Goal: Task Accomplishment & Management: Manage account settings

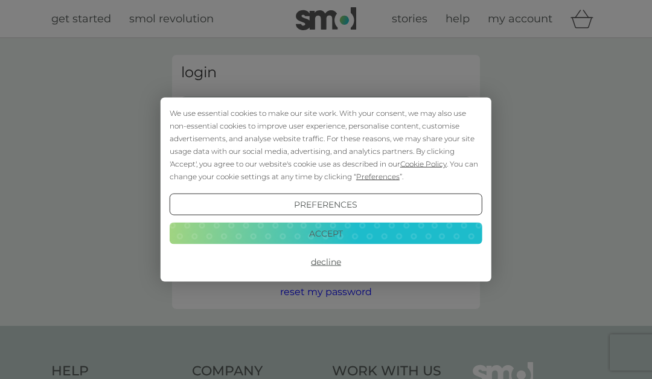
click at [351, 231] on button "Accept" at bounding box center [326, 233] width 313 height 22
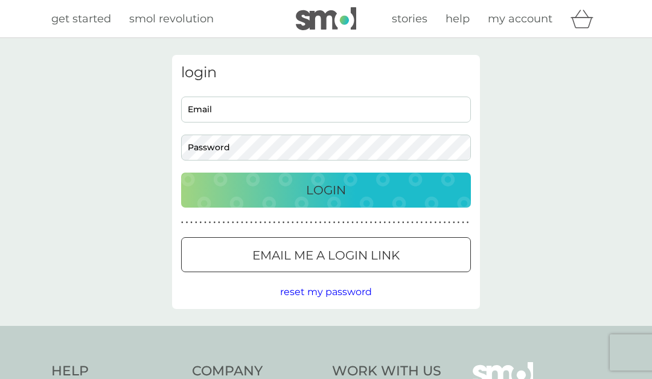
click at [239, 109] on input "Email" at bounding box center [326, 110] width 290 height 26
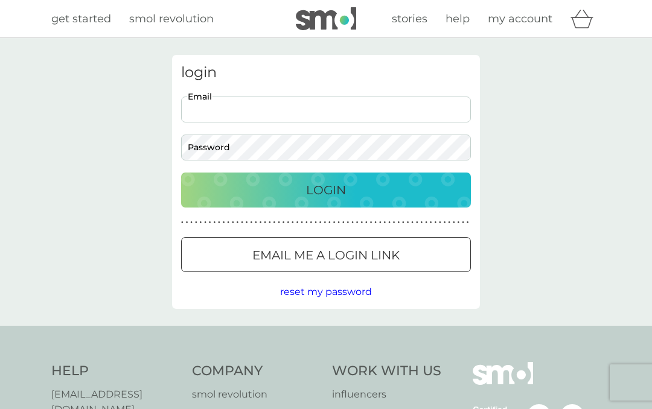
type input "gilalli1@yahoo.co.uk"
click at [360, 190] on div "Login" at bounding box center [325, 189] width 265 height 19
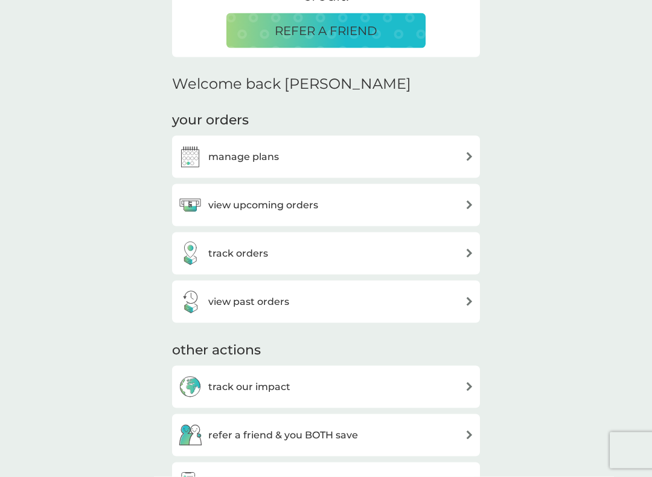
scroll to position [297, 0]
click at [466, 157] on img at bounding box center [469, 155] width 9 height 9
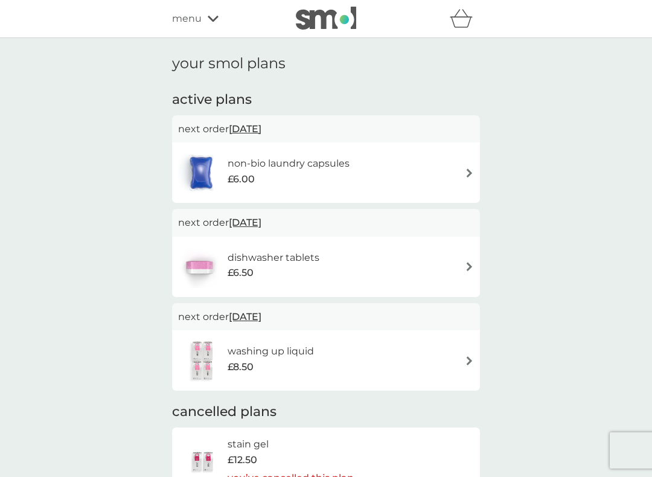
click at [468, 174] on img at bounding box center [469, 172] width 9 height 9
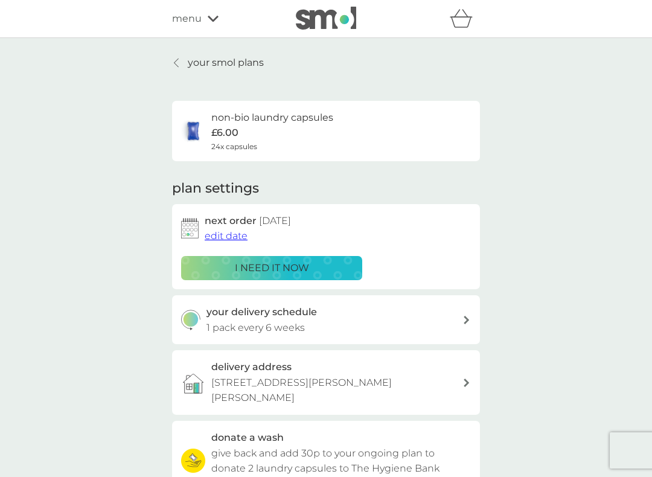
click at [226, 236] on span "edit date" at bounding box center [226, 235] width 43 height 11
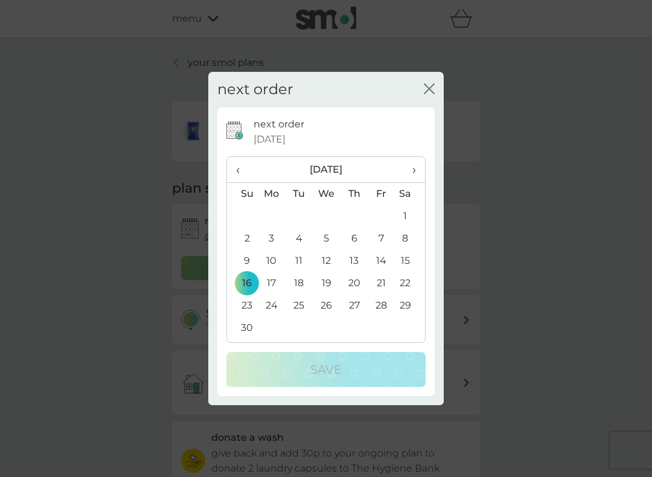
click at [415, 171] on span "›" at bounding box center [410, 169] width 12 height 25
click at [249, 279] on td "21" at bounding box center [242, 283] width 31 height 22
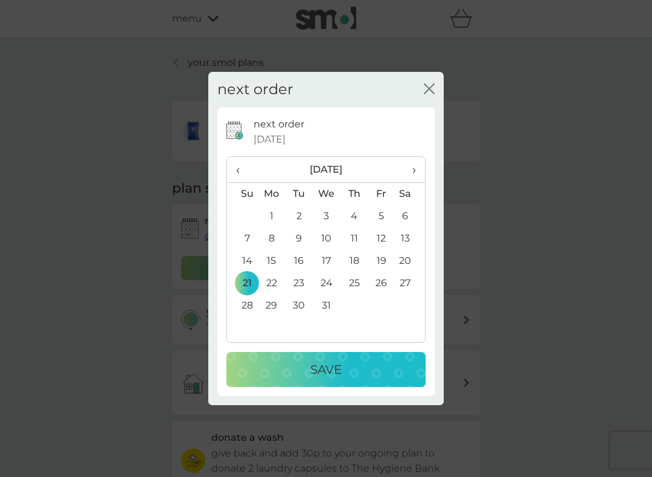
click at [354, 370] on div "Save" at bounding box center [325, 369] width 175 height 19
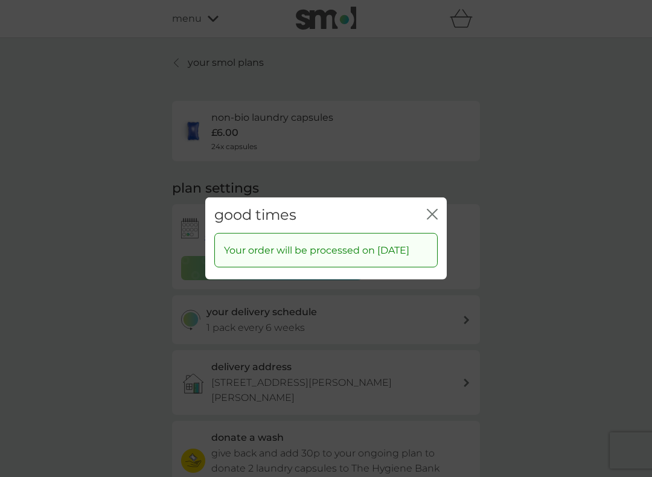
click at [437, 209] on icon "close" at bounding box center [432, 214] width 11 height 11
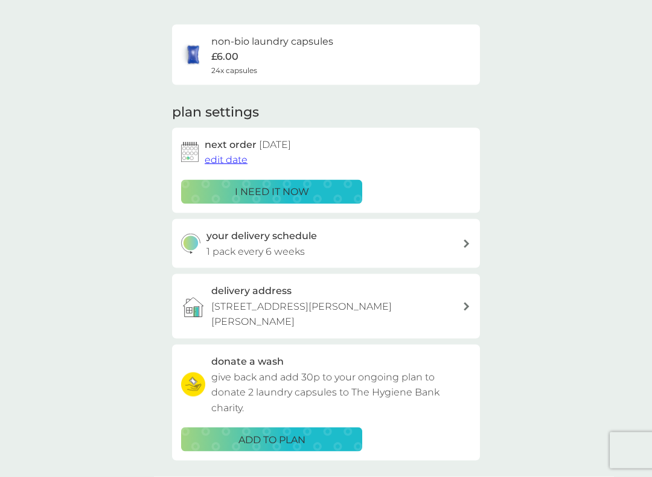
scroll to position [77, 0]
click at [467, 240] on icon at bounding box center [465, 243] width 5 height 8
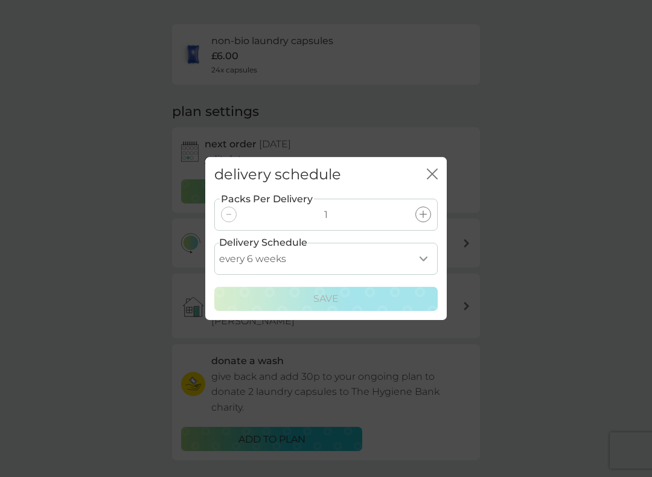
click at [421, 259] on select "every 1 week every 2 weeks every 3 weeks every 4 weeks every 5 weeks every 6 we…" at bounding box center [325, 259] width 223 height 32
select select "84"
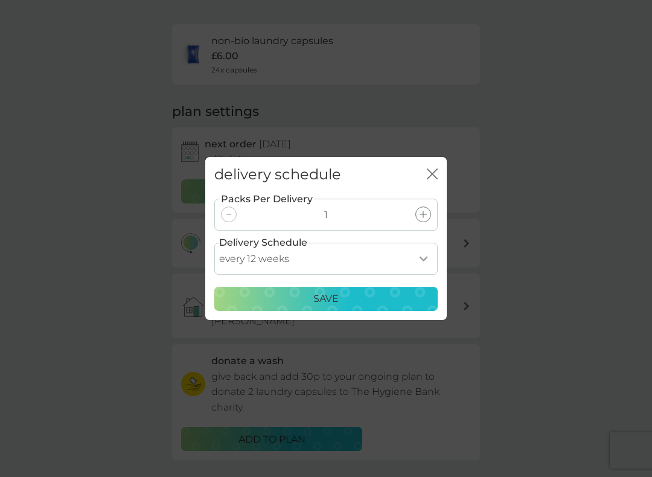
click at [360, 299] on div "Save" at bounding box center [326, 299] width 208 height 16
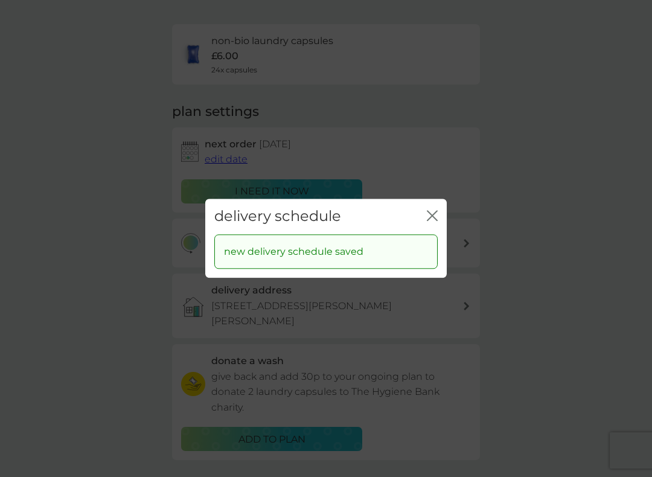
click at [434, 215] on icon "close" at bounding box center [434, 216] width 5 height 10
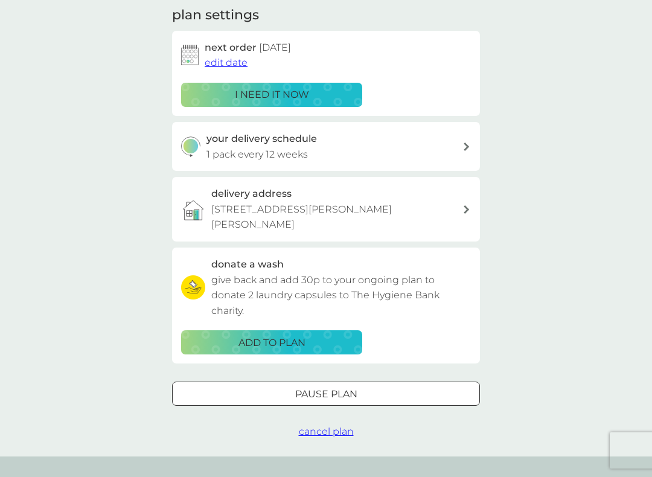
scroll to position [174, 0]
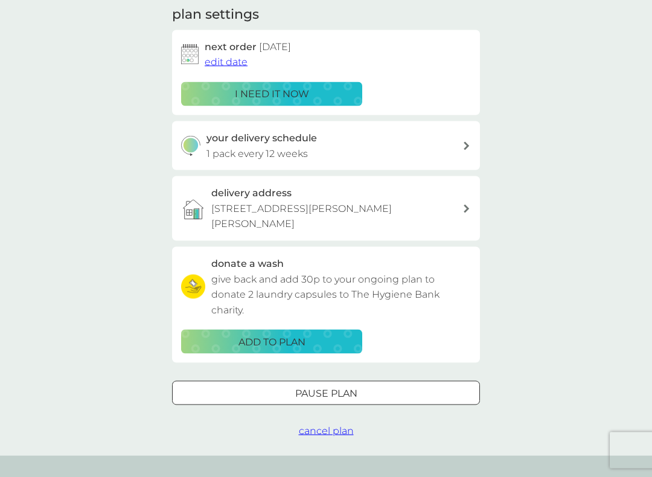
click at [361, 386] on div "Pause plan" at bounding box center [326, 394] width 306 height 16
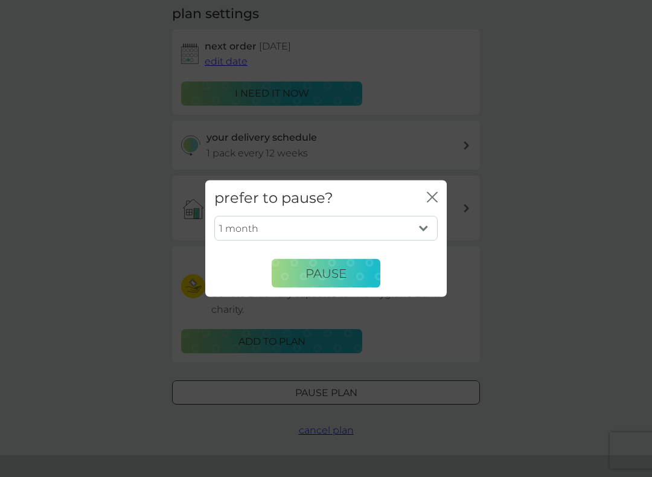
click at [427, 226] on select "1 month 2 months 3 months 4 months 5 months 6 months" at bounding box center [325, 227] width 223 height 25
select select "2"
click at [340, 274] on span "Pause" at bounding box center [325, 272] width 41 height 14
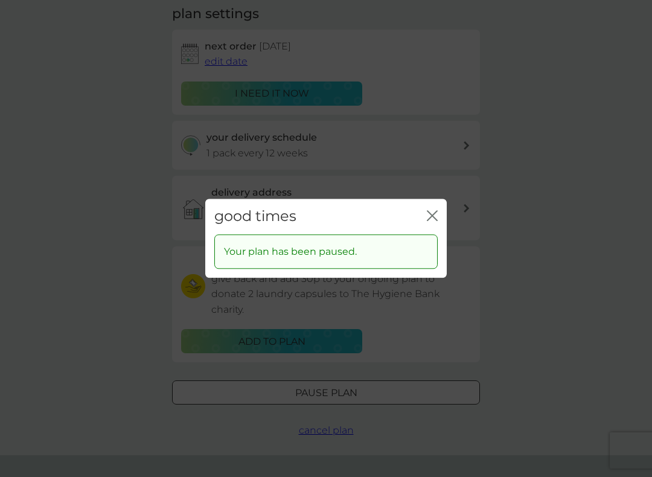
click at [436, 218] on icon "close" at bounding box center [432, 215] width 11 height 11
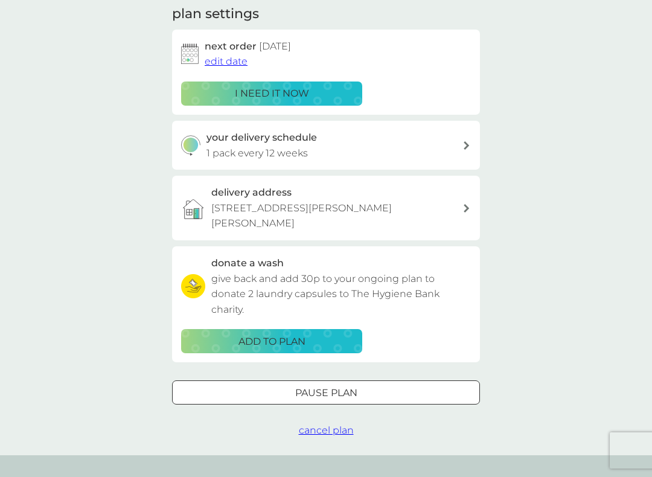
click at [333, 408] on span "cancel plan" at bounding box center [326, 429] width 55 height 11
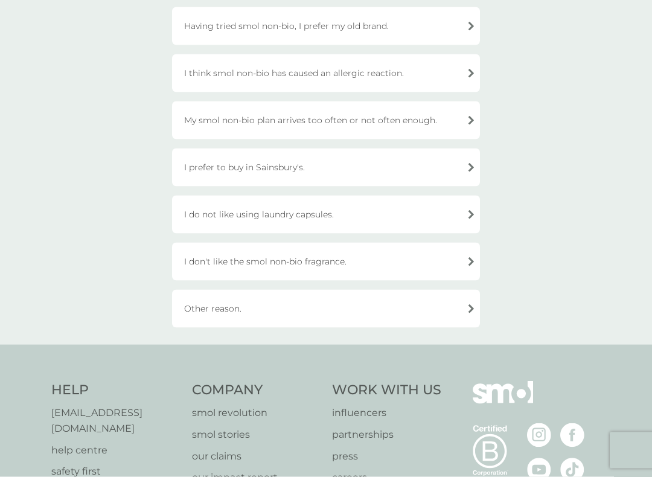
scroll to position [325, 0]
click at [467, 308] on div "Other reason." at bounding box center [326, 308] width 308 height 38
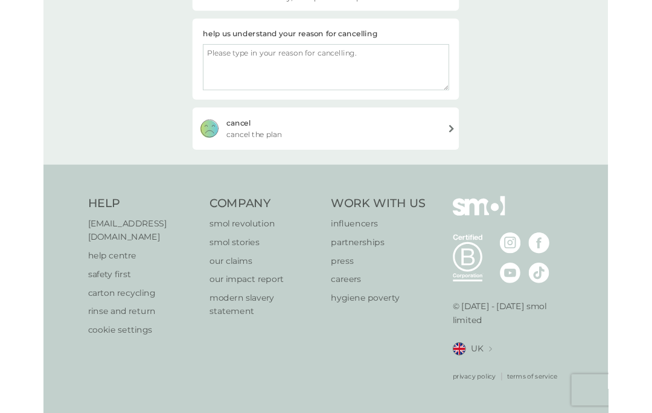
scroll to position [173, 0]
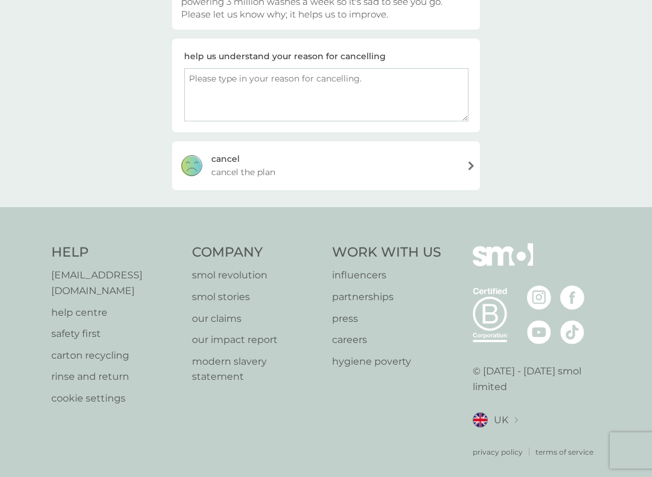
click at [209, 80] on textarea at bounding box center [326, 94] width 284 height 53
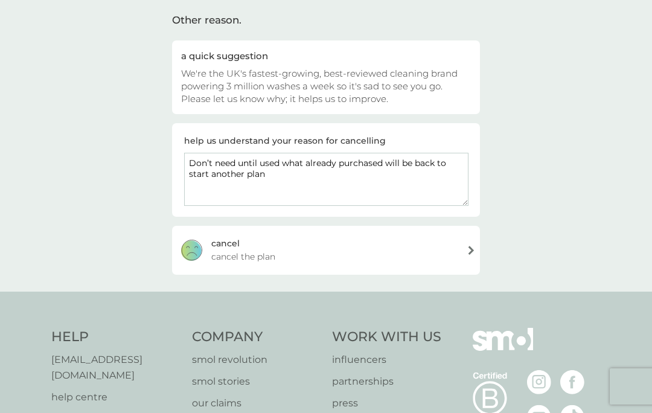
scroll to position [0, 0]
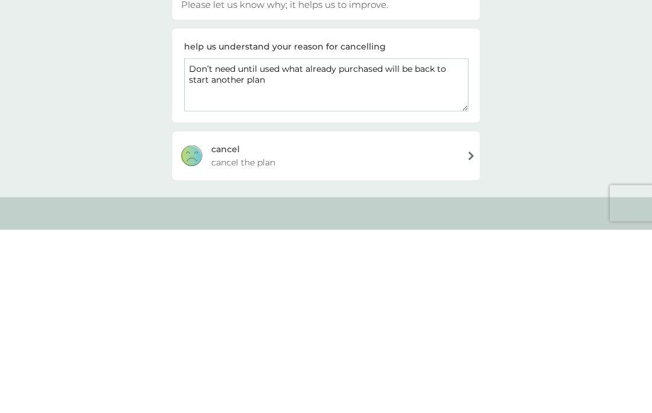
type textarea "Don’t need until used what already purchased will be back to start another plan"
click at [472, 314] on div "[PERSON_NAME] the plan" at bounding box center [326, 338] width 308 height 48
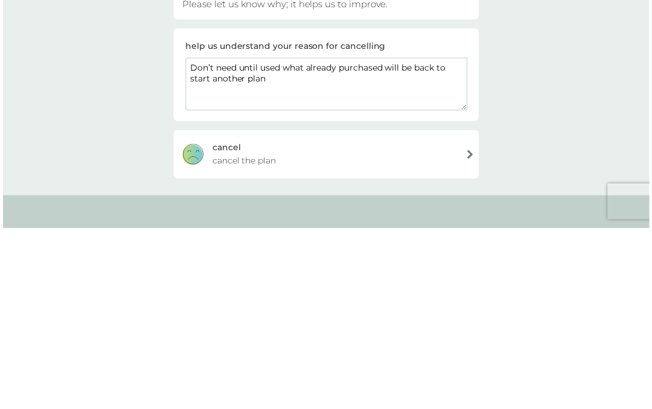
scroll to position [183, 0]
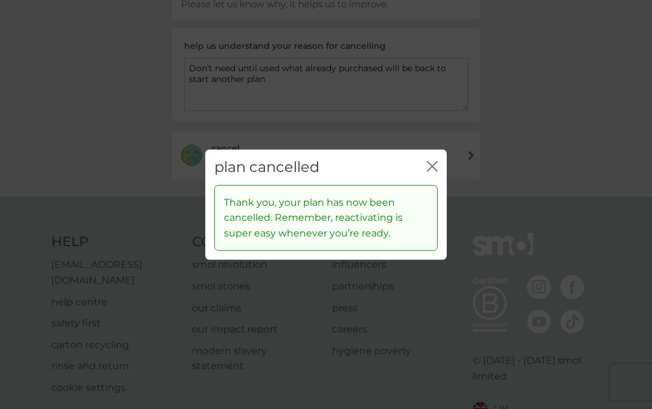
click at [431, 170] on icon "close" at bounding box center [432, 166] width 11 height 11
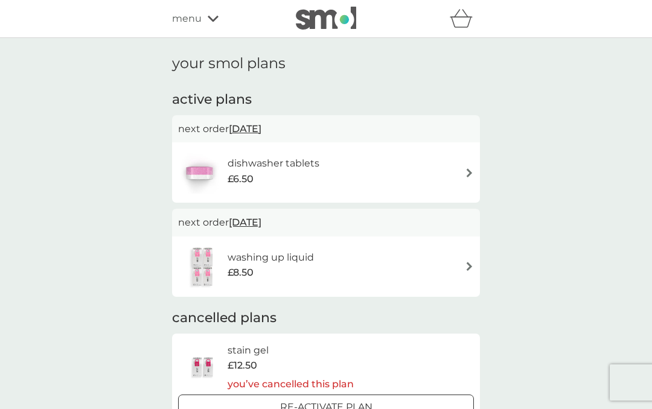
click at [465, 268] on img at bounding box center [469, 266] width 9 height 9
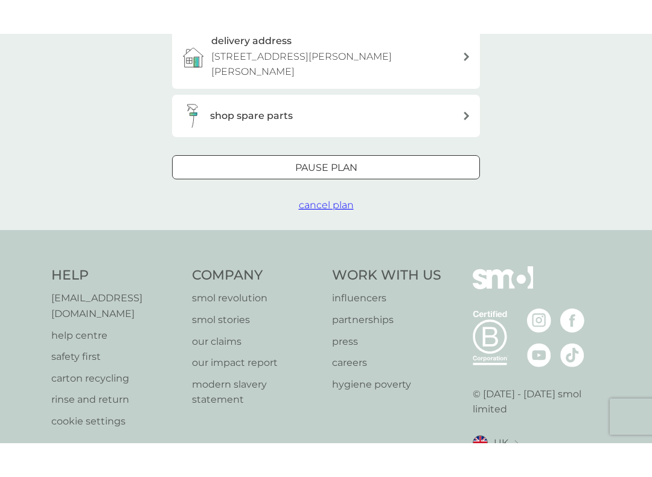
scroll to position [345, 0]
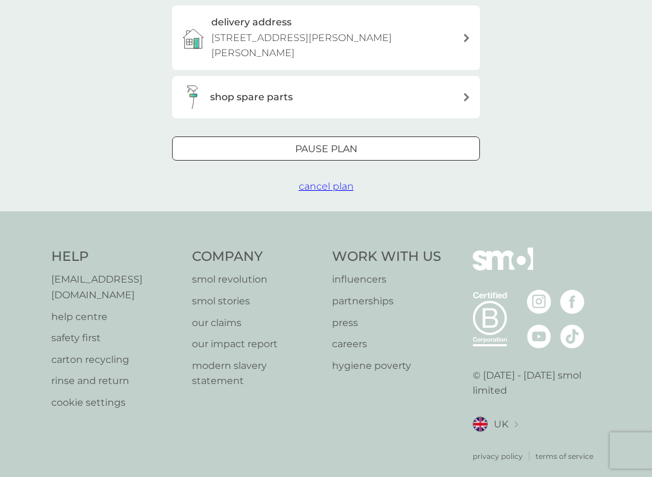
click at [346, 185] on span "cancel plan" at bounding box center [326, 185] width 55 height 11
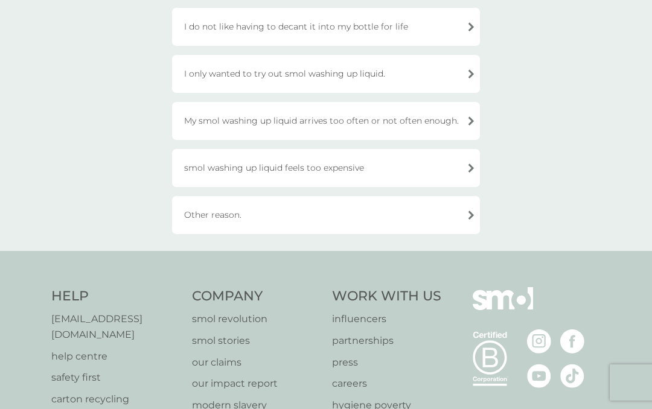
scroll to position [323, 0]
click at [462, 215] on div "Other reason." at bounding box center [326, 216] width 308 height 38
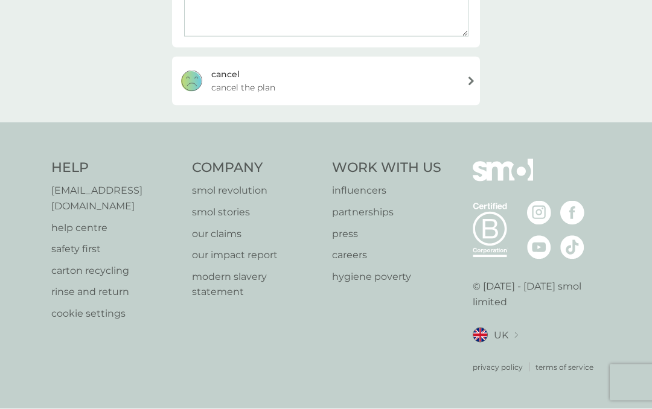
scroll to position [241, 0]
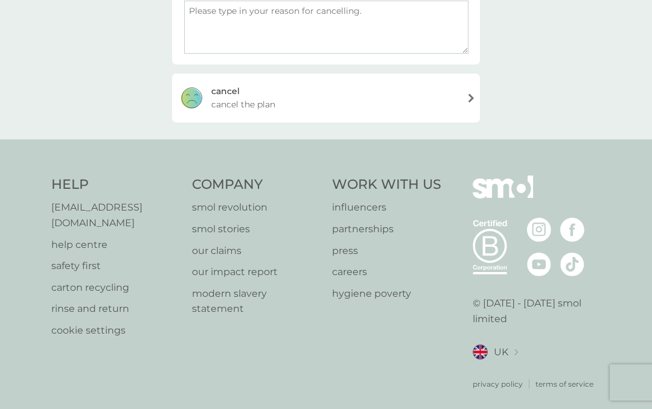
click at [215, 17] on textarea at bounding box center [326, 27] width 284 height 53
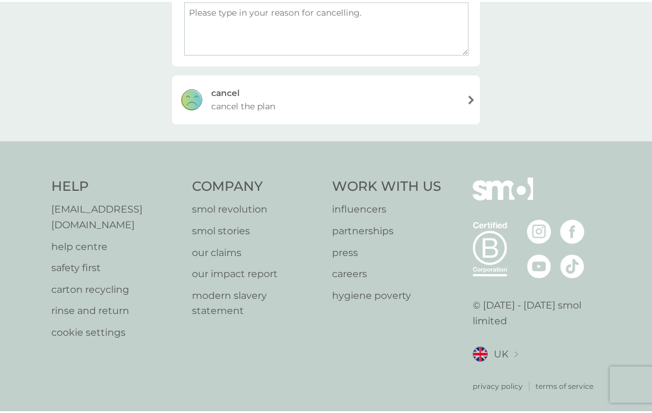
scroll to position [237, 0]
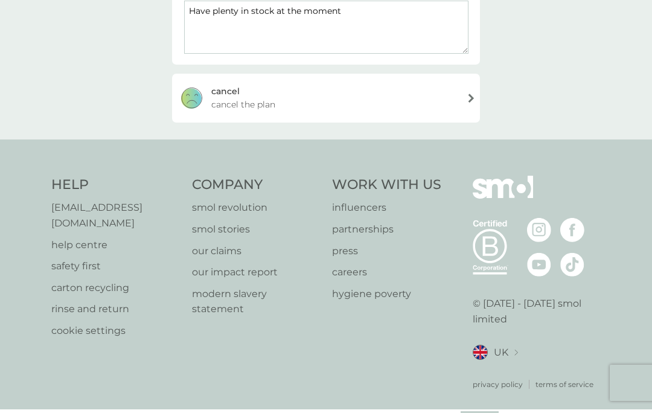
type textarea "Have plenty in stock at the moment"
click at [466, 96] on div "[PERSON_NAME] the plan" at bounding box center [326, 101] width 308 height 48
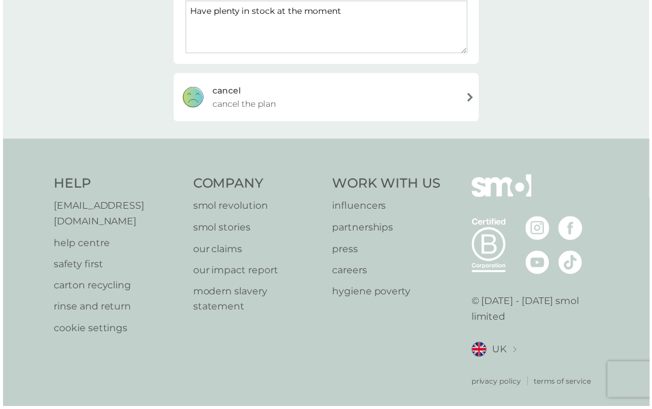
scroll to position [241, 0]
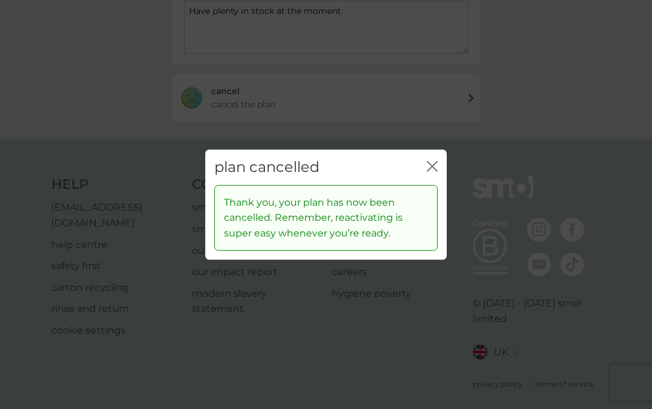
click at [433, 168] on icon "close" at bounding box center [434, 167] width 5 height 10
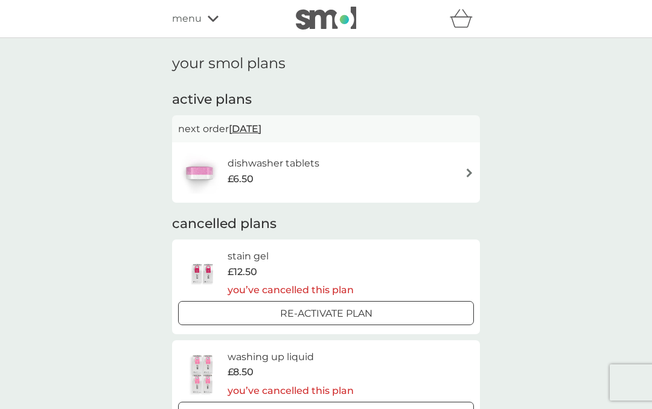
click at [466, 170] on img at bounding box center [469, 172] width 9 height 9
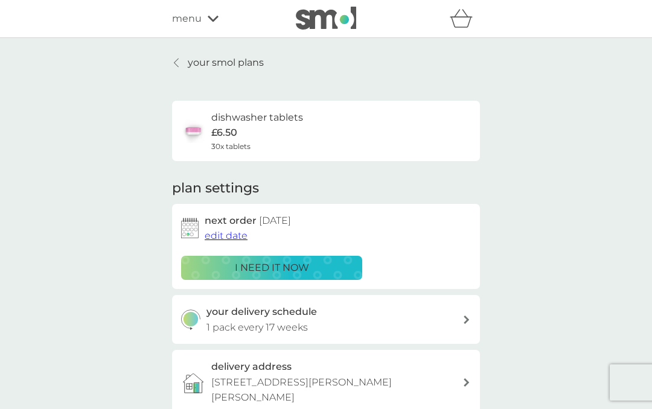
click at [225, 235] on span "edit date" at bounding box center [226, 235] width 43 height 11
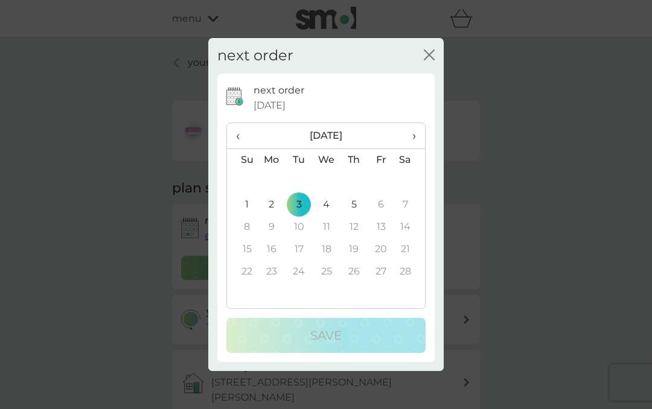
click at [242, 136] on span "‹" at bounding box center [242, 135] width 13 height 25
click at [239, 138] on span "‹" at bounding box center [242, 135] width 13 height 25
click at [240, 136] on span "‹" at bounding box center [242, 135] width 13 height 25
click at [246, 225] on td "9" at bounding box center [242, 227] width 31 height 22
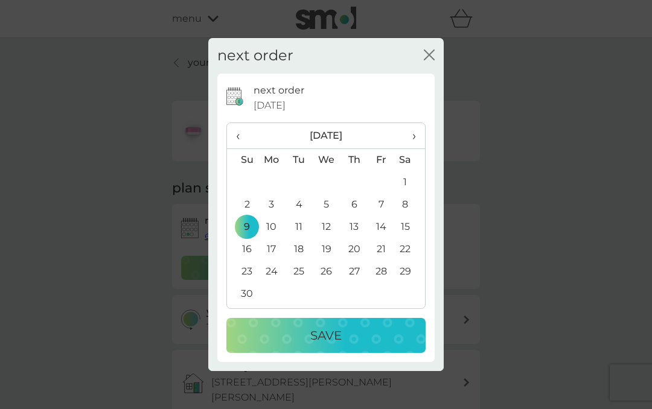
click at [351, 332] on div "Save" at bounding box center [325, 335] width 175 height 19
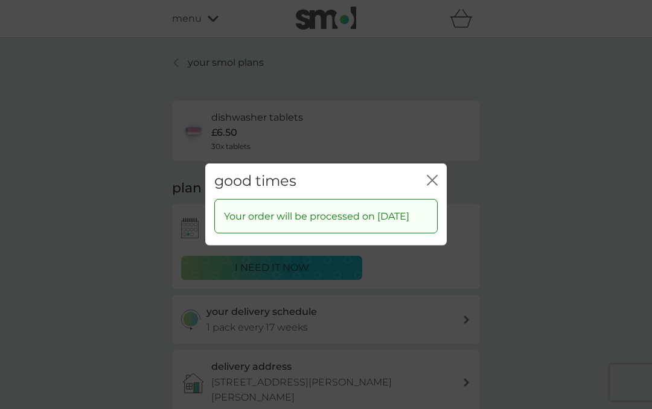
click at [430, 175] on icon "close" at bounding box center [432, 180] width 11 height 11
